Goal: Task Accomplishment & Management: Manage account settings

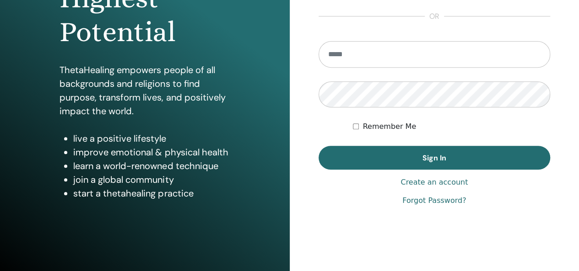
scroll to position [168, 0]
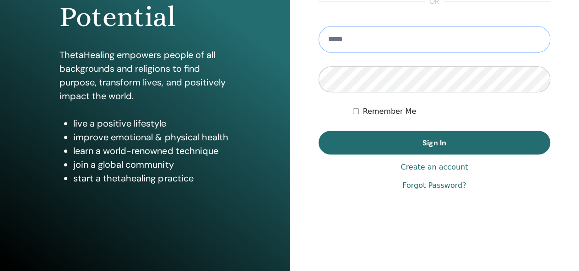
type input "**********"
click at [438, 142] on span "Sign In" at bounding box center [435, 143] width 24 height 10
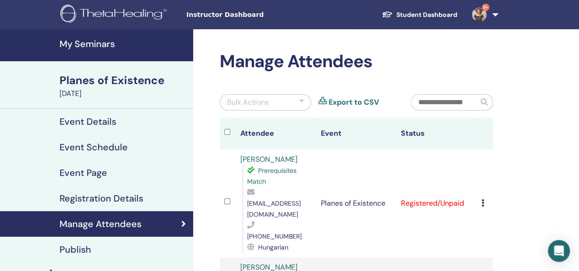
click at [86, 50] on link "My Seminars" at bounding box center [96, 45] width 193 height 32
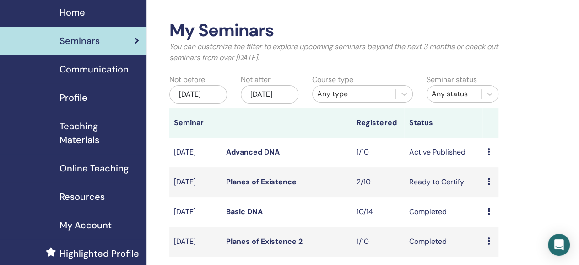
scroll to position [46, 0]
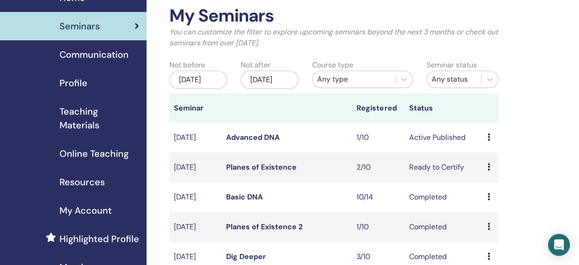
click at [286, 172] on link "Planes of Existence" at bounding box center [261, 167] width 70 height 10
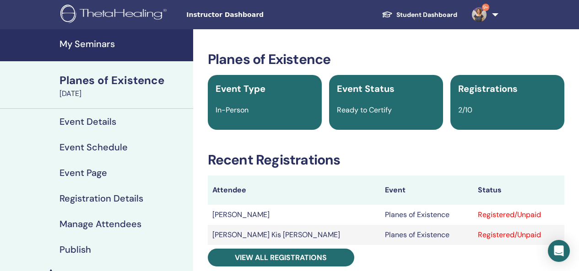
scroll to position [137, 0]
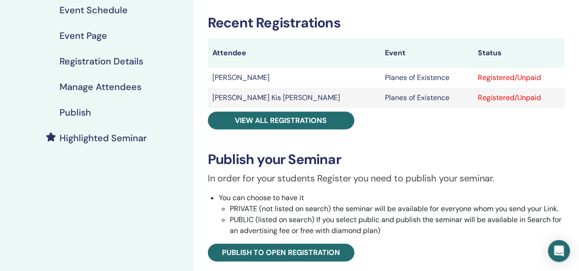
click at [304, 126] on link "View all registrations" at bounding box center [281, 121] width 146 height 18
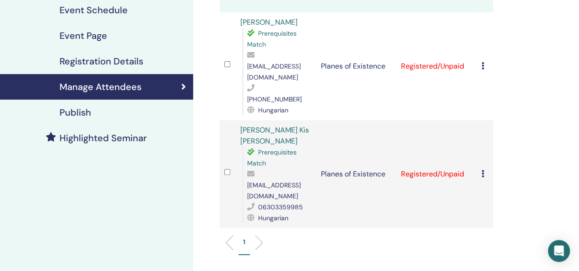
click at [482, 62] on icon at bounding box center [483, 65] width 3 height 7
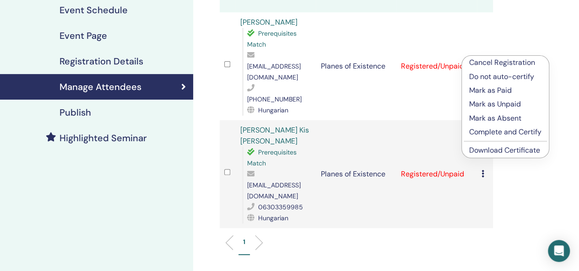
click at [504, 134] on p "Complete and Certify" at bounding box center [505, 132] width 72 height 11
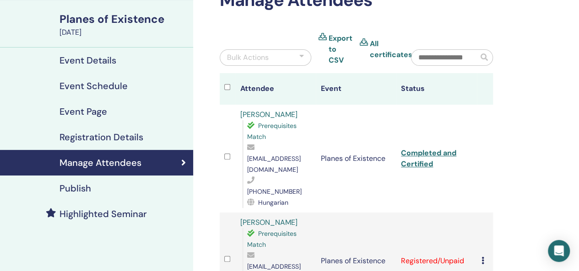
scroll to position [137, 0]
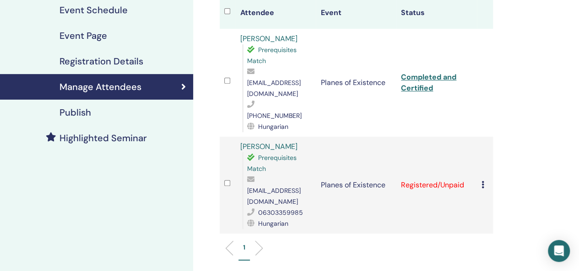
click at [483, 181] on icon at bounding box center [483, 184] width 3 height 7
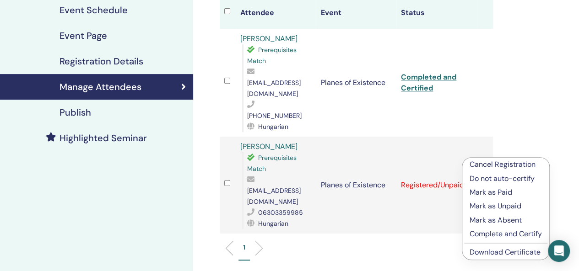
click at [489, 233] on p "Complete and Certify" at bounding box center [506, 234] width 72 height 11
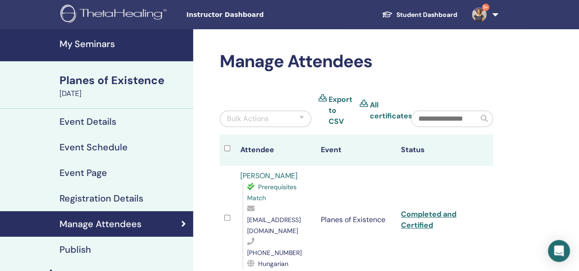
click at [99, 48] on h4 "My Seminars" at bounding box center [124, 43] width 128 height 11
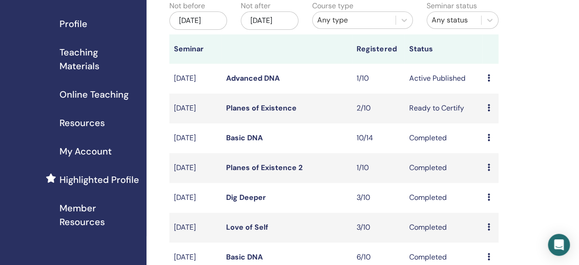
scroll to position [92, 0]
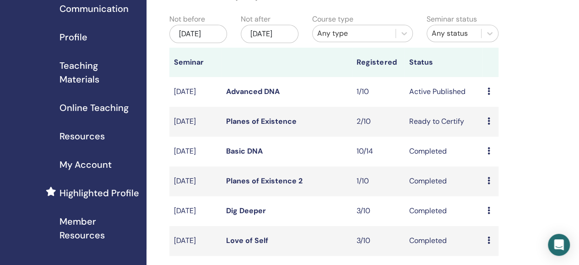
click at [488, 95] on icon at bounding box center [488, 90] width 3 height 7
click at [495, 150] on p "Cancel" at bounding box center [493, 148] width 35 height 11
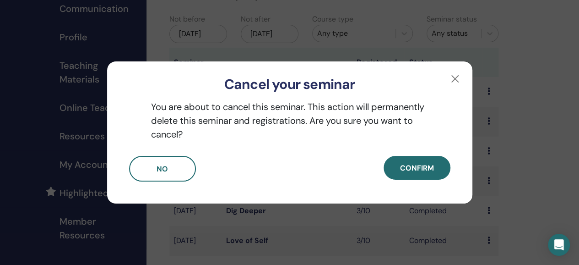
click at [423, 164] on span "Confirm" at bounding box center [417, 168] width 34 height 10
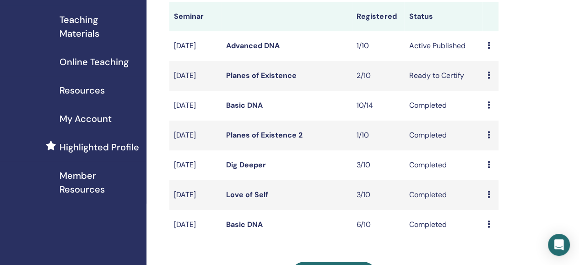
scroll to position [0, 0]
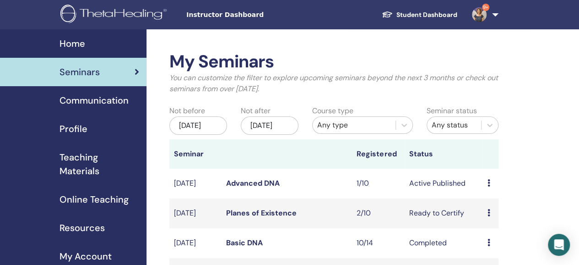
click at [495, 15] on link "9+" at bounding box center [484, 14] width 38 height 29
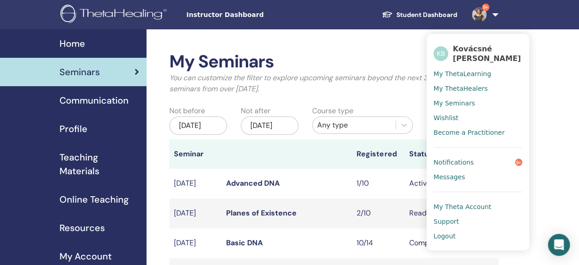
click at [444, 233] on span "Logout" at bounding box center [445, 236] width 22 height 8
